Goal: Task Accomplishment & Management: Manage account settings

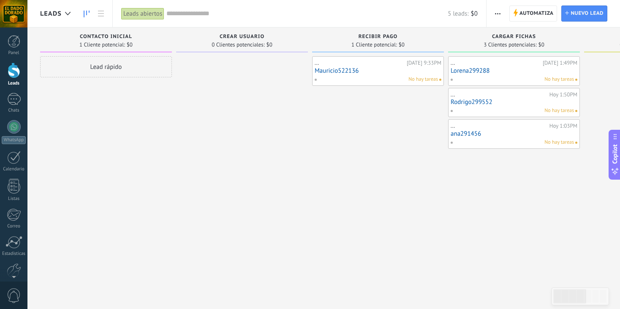
click at [336, 70] on link "Mauricio522136" at bounding box center [378, 70] width 127 height 7
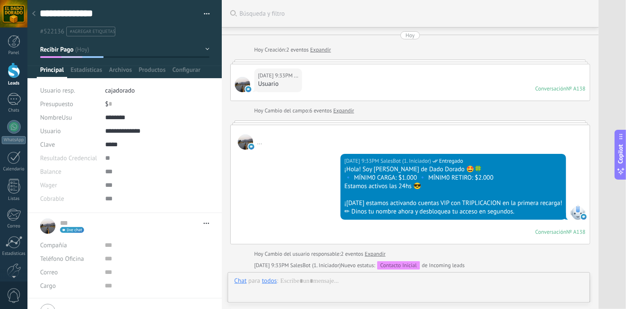
scroll to position [476, 0]
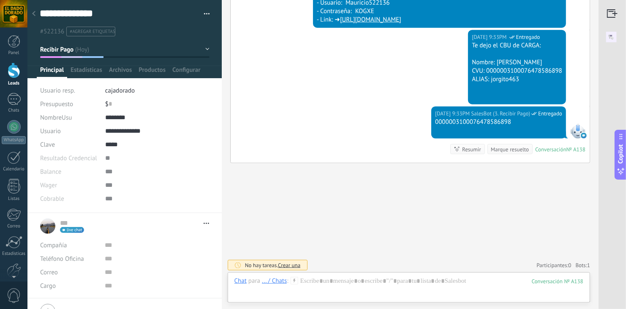
click at [78, 292] on span "Solicitud de Chats" at bounding box center [81, 290] width 49 height 8
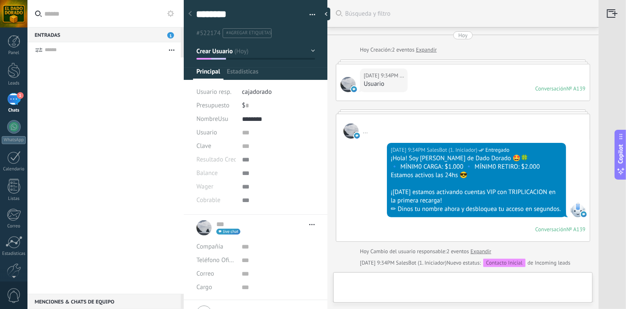
type textarea "********"
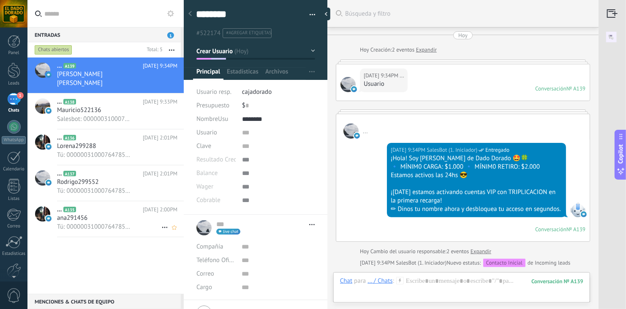
scroll to position [215, 0]
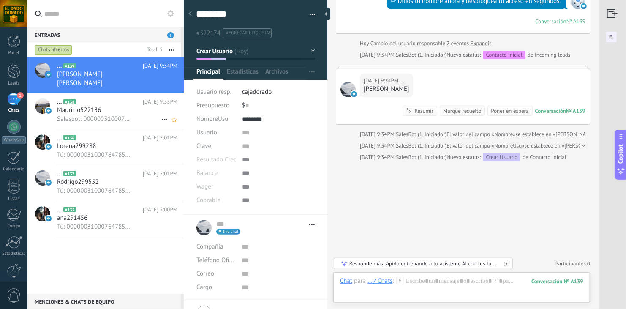
type input "**"
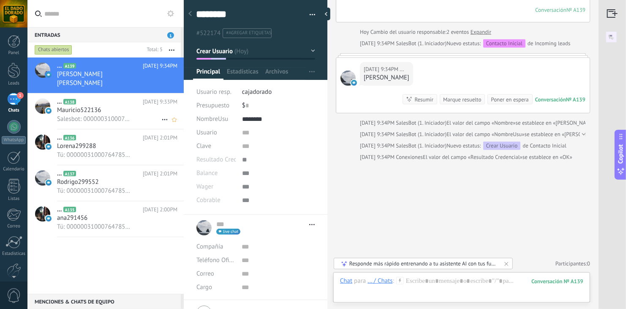
click at [109, 114] on div "Mauricio522136" at bounding box center [117, 110] width 120 height 8
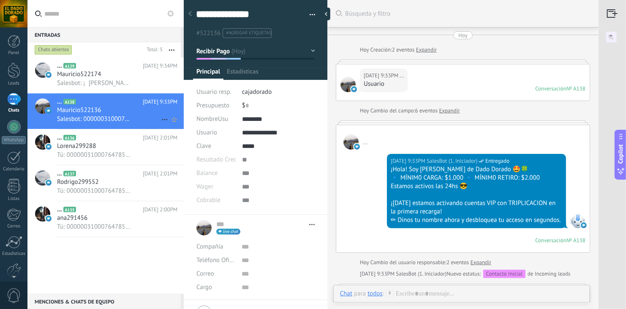
scroll to position [471, 0]
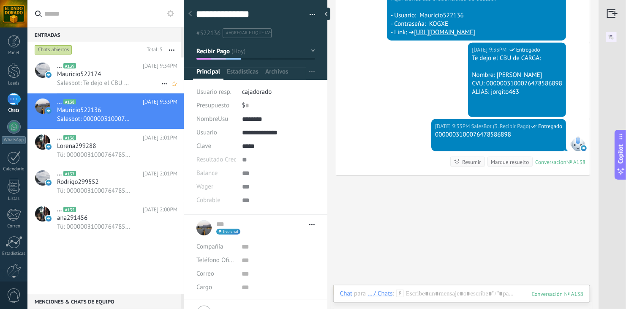
click at [102, 74] on h3 "Mauricio522174" at bounding box center [81, 74] width 48 height 8
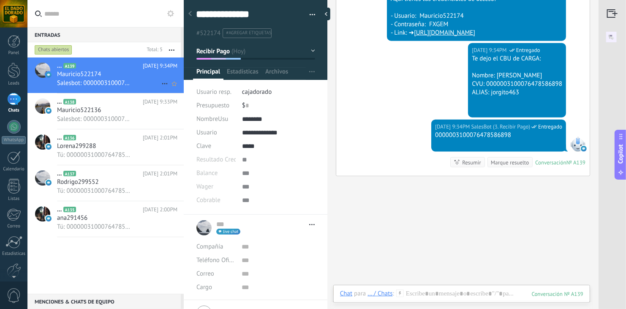
scroll to position [12, 0]
click at [90, 109] on span "Mauricio522136" at bounding box center [79, 110] width 44 height 8
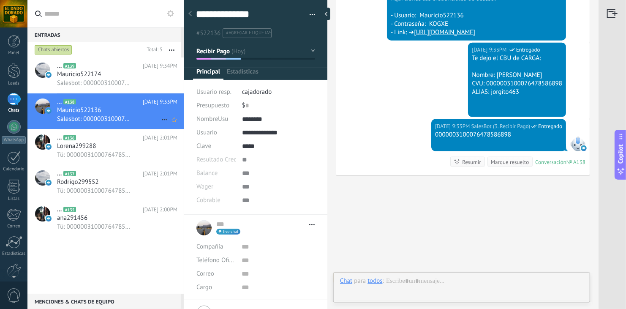
scroll to position [12, 0]
click at [108, 75] on div "Mauricio522174" at bounding box center [117, 74] width 120 height 8
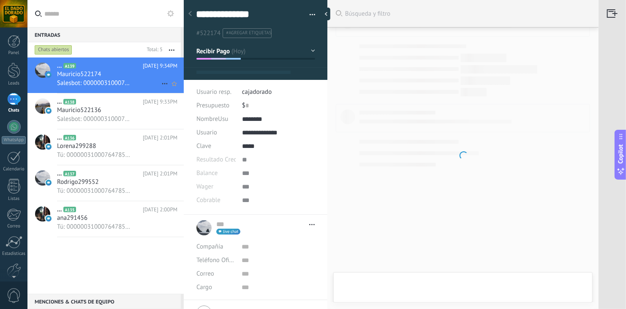
type textarea "**********"
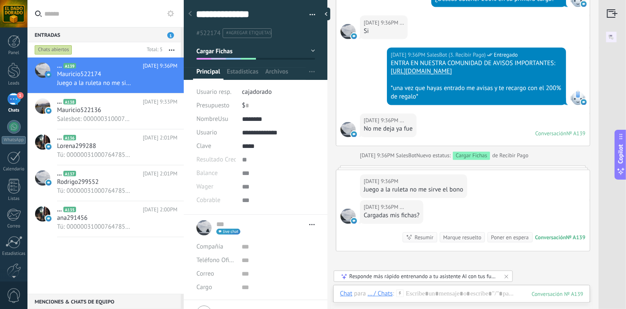
scroll to position [759, 0]
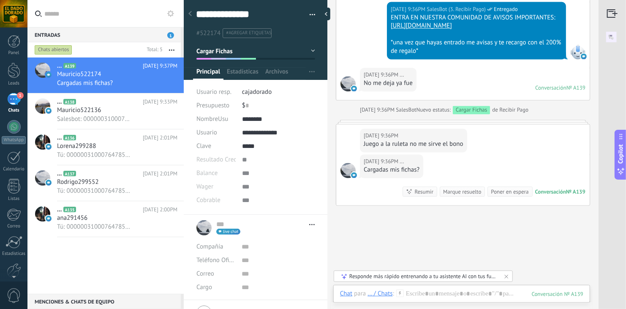
click at [464, 185] on div "Hoy 9:36PM ... Cargadas mis fichas? Conversación № A139 Conversación № A139 Res…" at bounding box center [462, 180] width 253 height 51
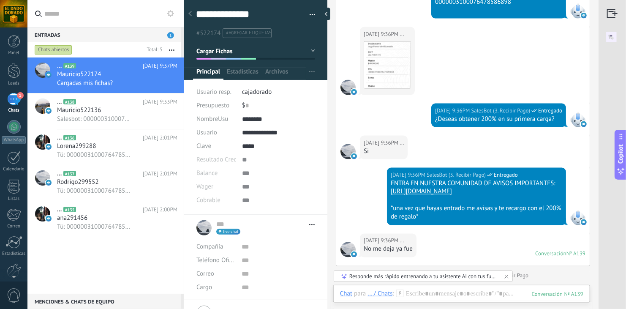
scroll to position [590, 0]
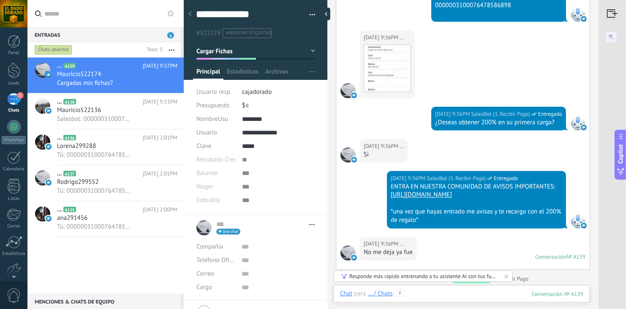
click at [436, 291] on div at bounding box center [461, 301] width 243 height 25
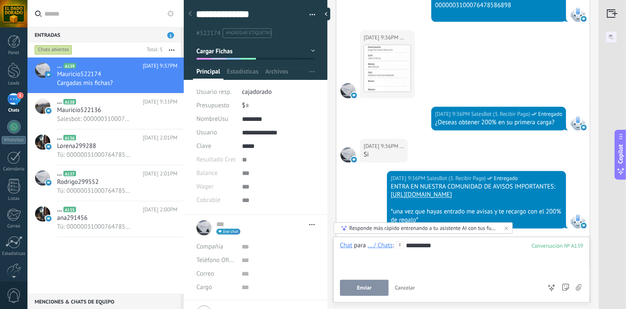
click at [368, 282] on button "Enviar" at bounding box center [364, 288] width 49 height 16
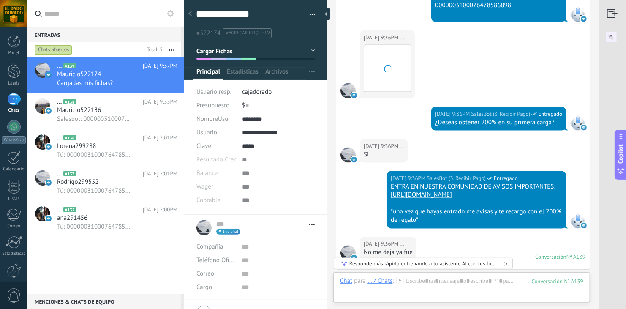
scroll to position [839, 0]
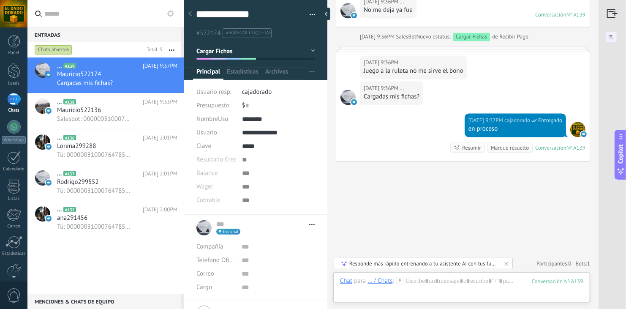
click at [398, 61] on div "Hoy 9:36PM ..." at bounding box center [414, 62] width 100 height 8
click at [408, 146] on div "Hoy 9:37PM cajadorado Entregado en proceso Conversación № A139 Conversación № A…" at bounding box center [462, 137] width 253 height 48
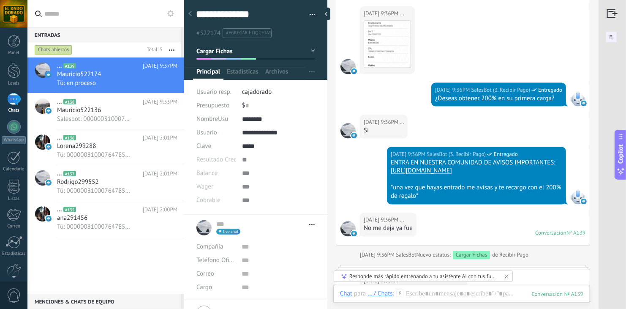
scroll to position [602, 0]
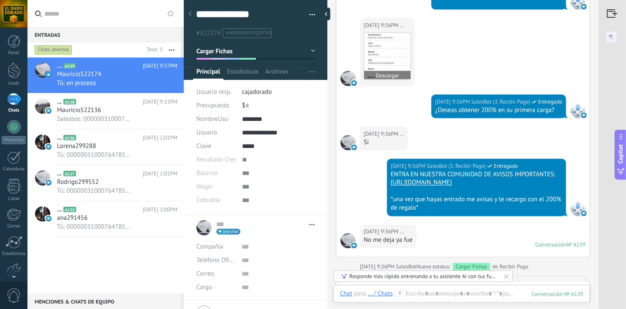
click at [395, 54] on img at bounding box center [387, 56] width 46 height 46
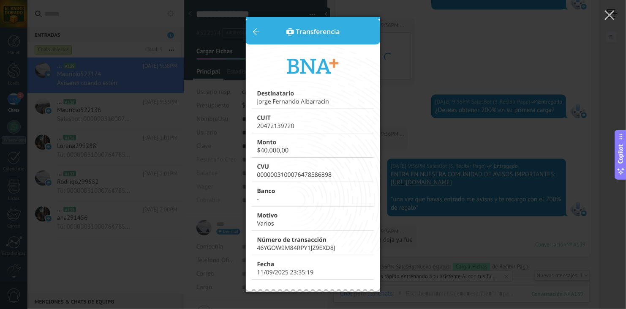
scroll to position [640, 0]
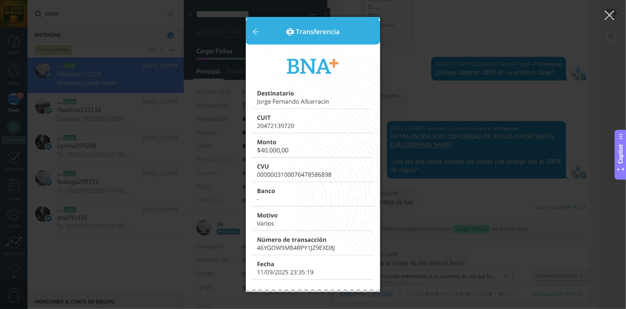
click at [414, 61] on div at bounding box center [313, 154] width 626 height 309
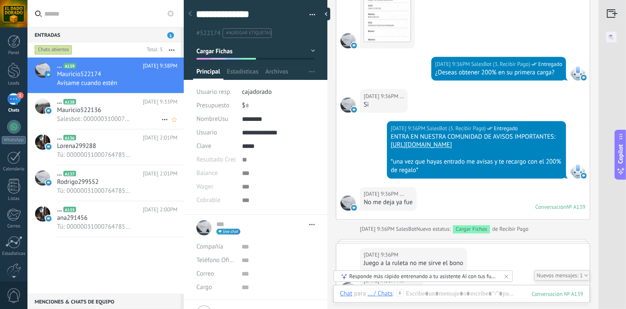
click at [113, 128] on div "... A138 Hoy 9:33PM Mauricio522136 Salesbot: 0000003100076478586898" at bounding box center [120, 110] width 127 height 35
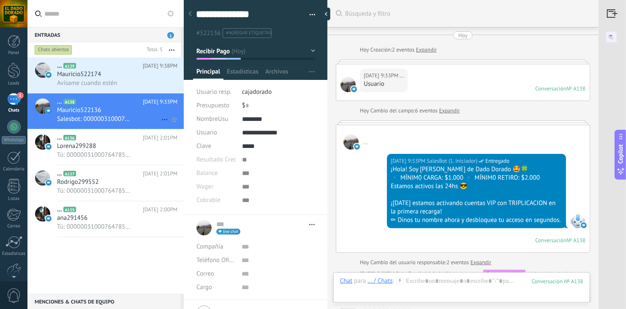
scroll to position [493, 0]
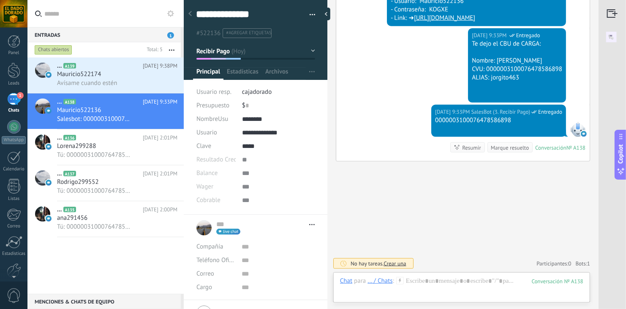
click at [268, 53] on button "Recibir Pago" at bounding box center [255, 51] width 119 height 15
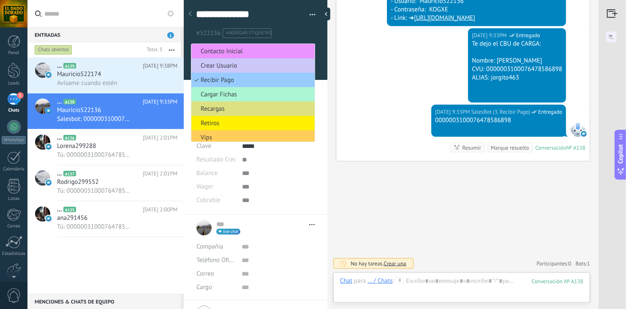
click at [226, 92] on span "Cargar Fichas" at bounding box center [251, 94] width 121 height 8
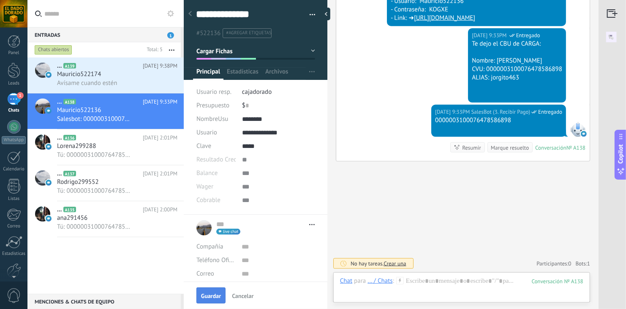
click at [207, 296] on span "Guardar" at bounding box center [211, 296] width 20 height 6
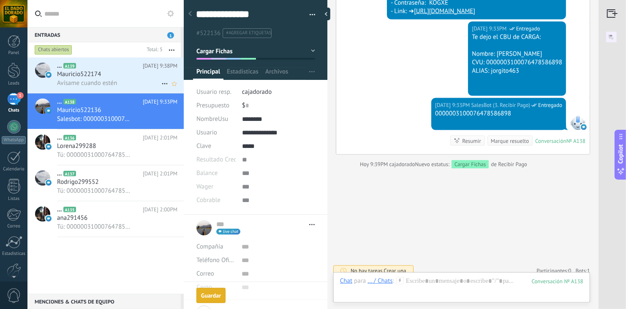
scroll to position [506, 0]
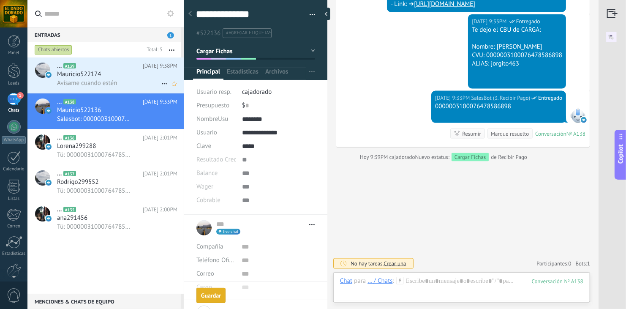
click at [97, 74] on span "Mauricio522174" at bounding box center [79, 74] width 44 height 8
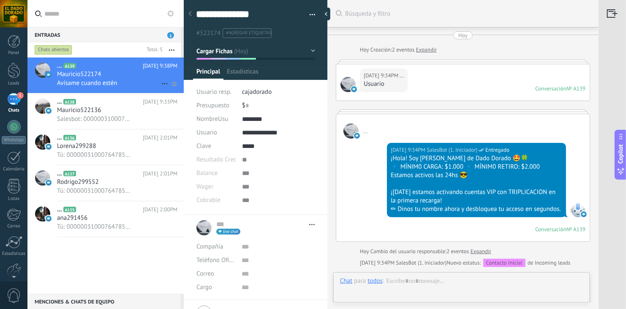
type textarea "**********"
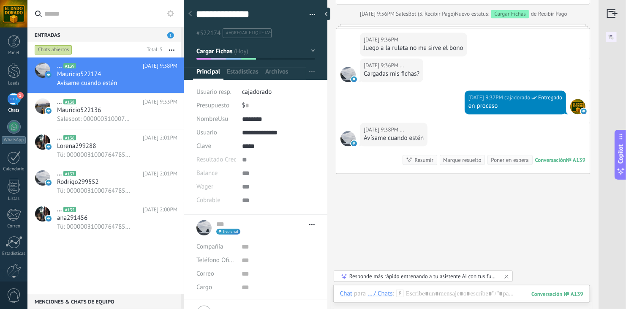
click at [411, 112] on div "Hoy 9:37PM cajadorado Entregado en proceso" at bounding box center [462, 106] width 253 height 32
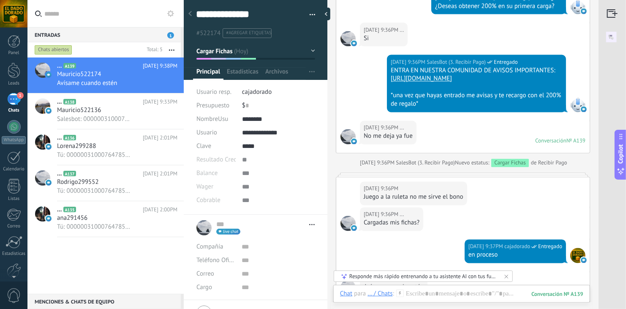
scroll to position [618, 0]
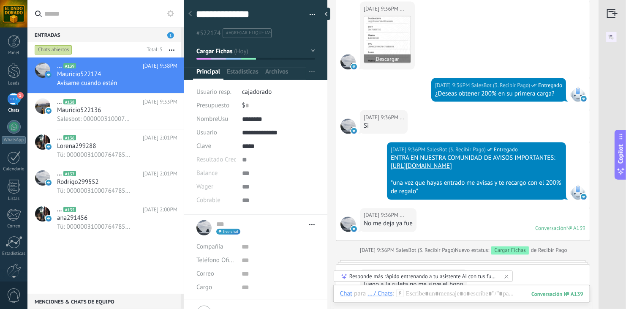
click at [388, 34] on img at bounding box center [387, 39] width 46 height 46
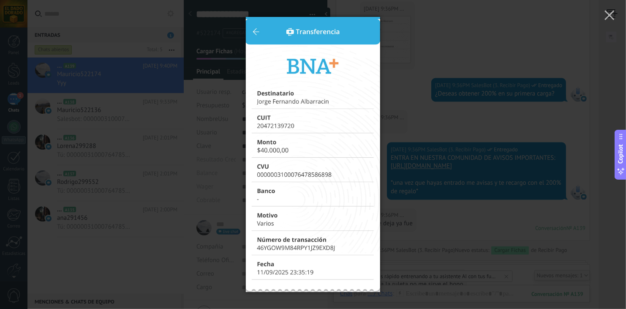
scroll to position [678, 0]
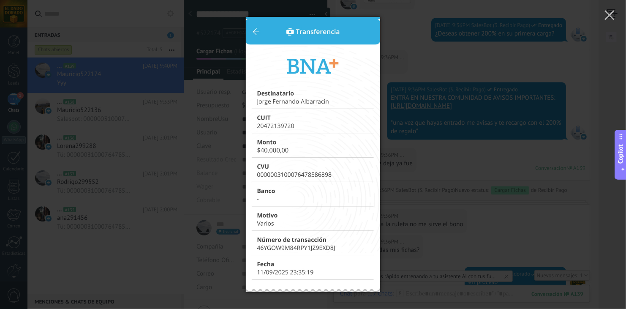
click at [403, 166] on div at bounding box center [313, 154] width 626 height 309
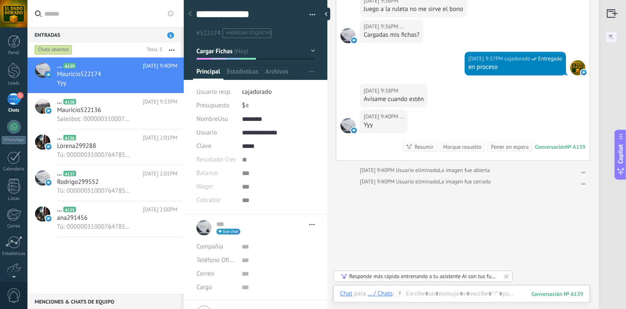
scroll to position [882, 0]
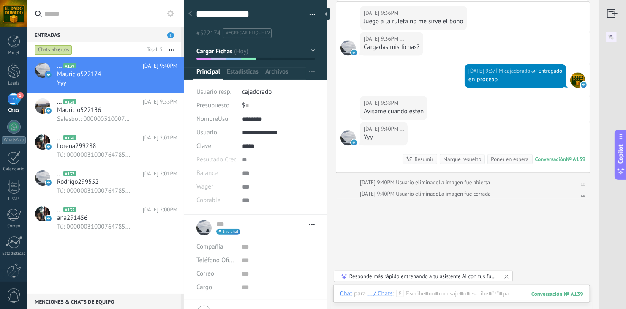
click at [439, 74] on div "Hoy 9:37PM cajadorado Entregado en proceso" at bounding box center [462, 80] width 253 height 32
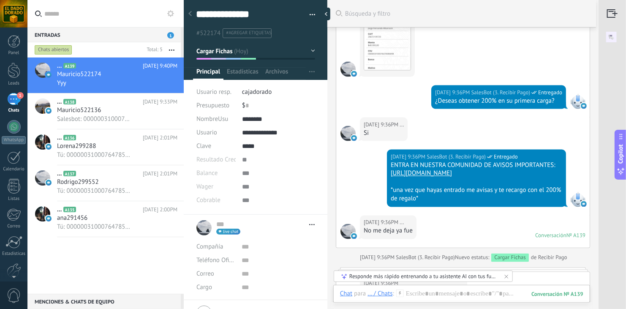
scroll to position [594, 0]
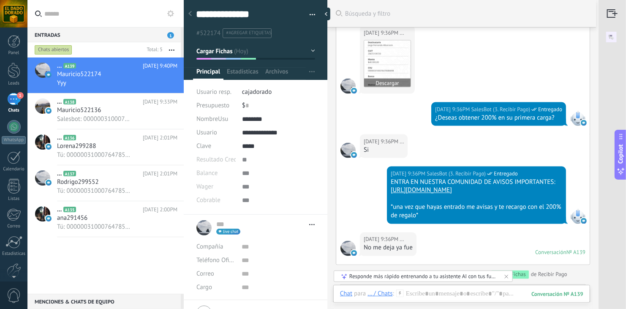
click at [395, 52] on img at bounding box center [387, 64] width 46 height 46
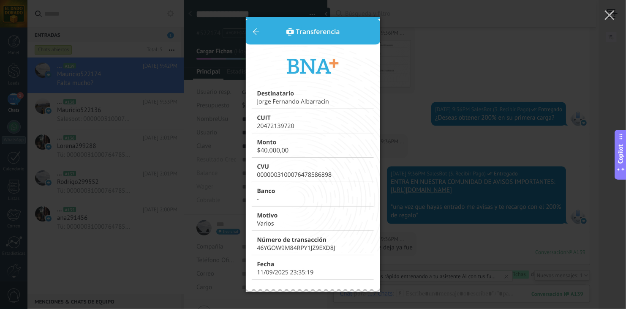
click at [417, 122] on div at bounding box center [313, 154] width 626 height 309
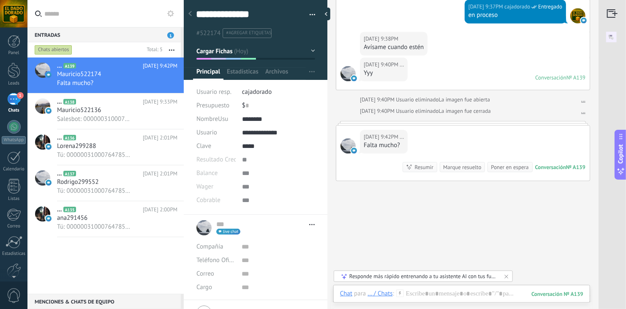
scroll to position [963, 0]
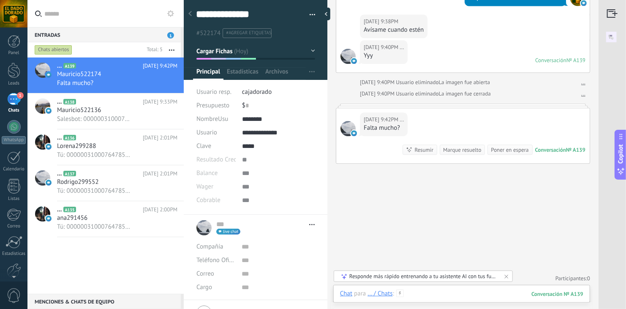
click at [448, 294] on div at bounding box center [461, 301] width 243 height 25
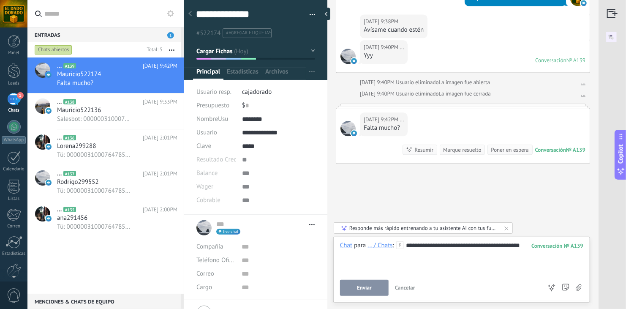
drag, startPoint x: 473, startPoint y: 244, endPoint x: 425, endPoint y: 198, distance: 66.6
click at [526, 244] on div "**********" at bounding box center [462, 257] width 244 height 32
click at [412, 247] on div "**********" at bounding box center [462, 257] width 244 height 32
click at [388, 255] on div "**********" at bounding box center [462, 257] width 244 height 32
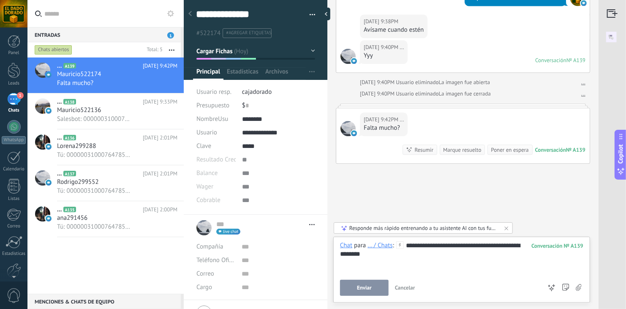
click at [375, 287] on button "Enviar" at bounding box center [364, 288] width 49 height 16
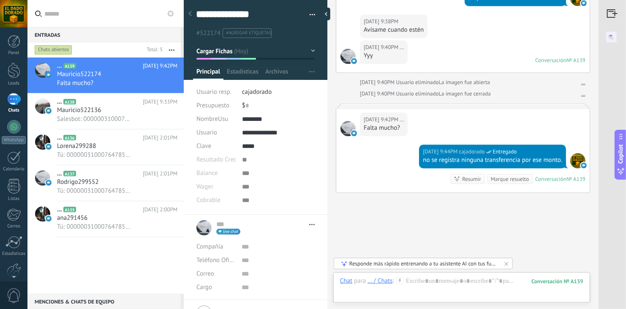
scroll to position [1000, 0]
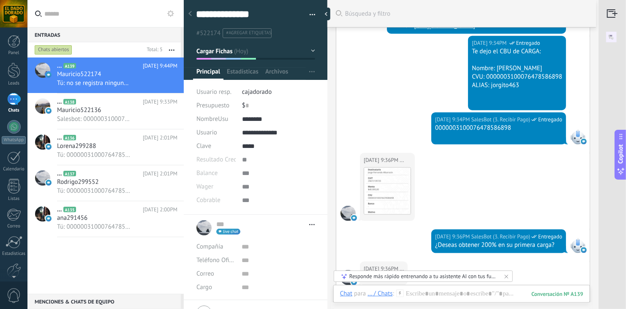
scroll to position [443, 0]
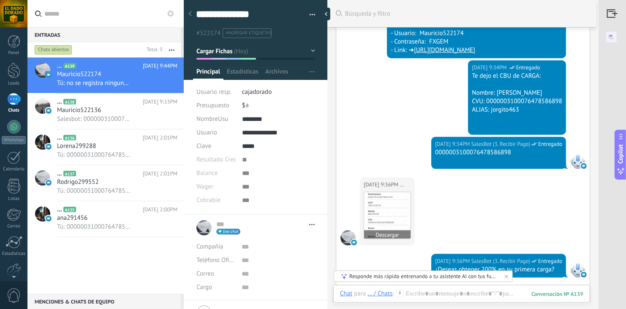
click at [388, 216] on img at bounding box center [387, 215] width 46 height 46
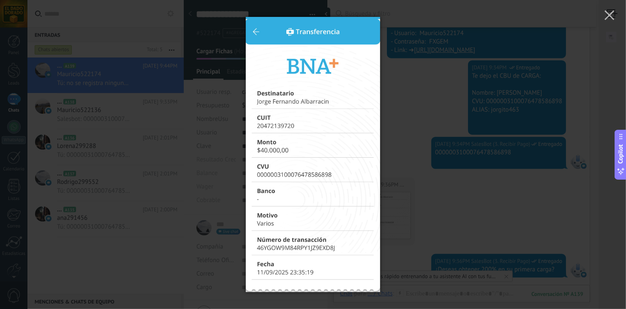
click at [487, 211] on div at bounding box center [313, 154] width 626 height 309
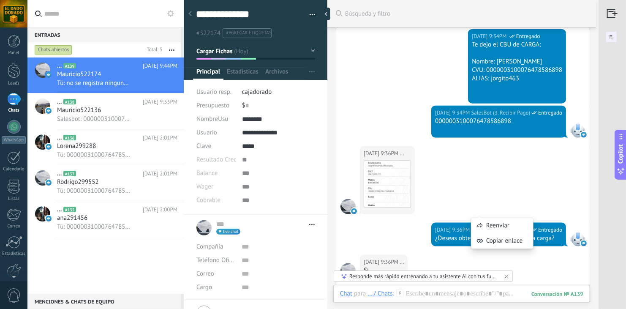
scroll to position [460, 0]
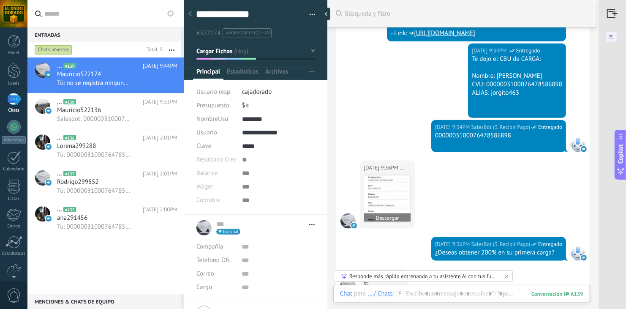
click at [393, 184] on img at bounding box center [387, 198] width 46 height 46
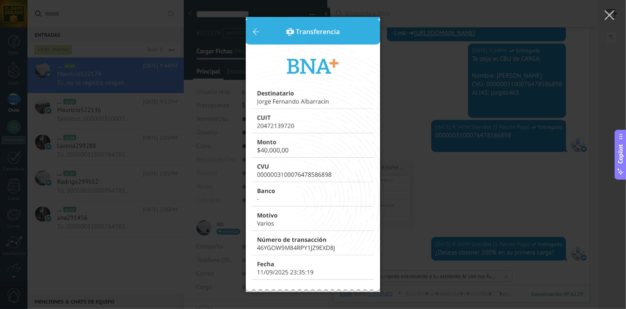
click at [466, 235] on div at bounding box center [313, 154] width 626 height 309
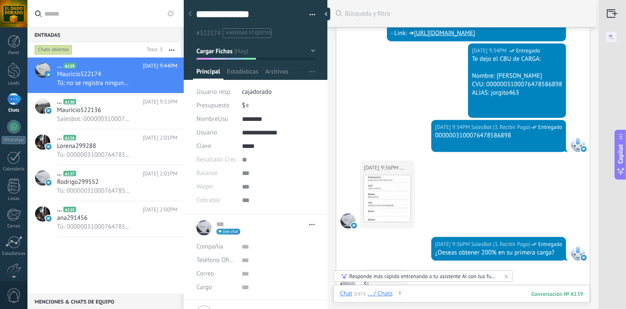
click at [424, 293] on div at bounding box center [461, 301] width 243 height 25
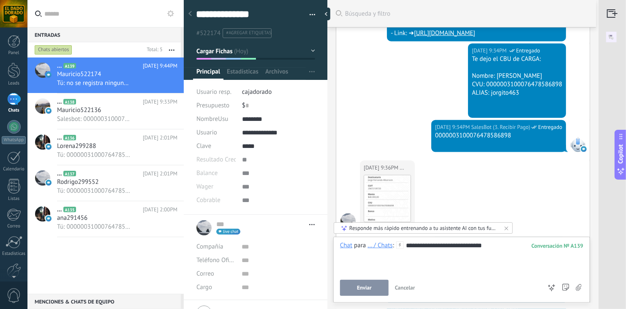
click at [379, 286] on button "Enviar" at bounding box center [364, 288] width 49 height 16
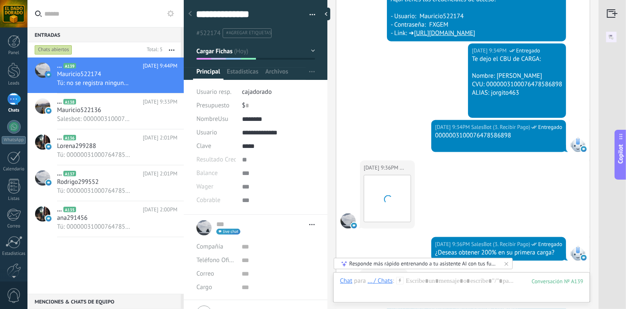
scroll to position [1026, 0]
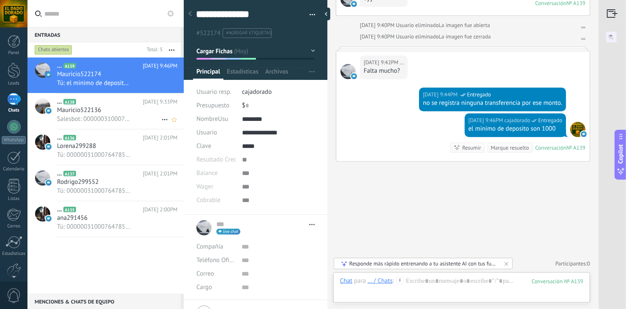
click at [86, 123] on h3 "Salesbot: 0000003100076478586898" at bounding box center [96, 119] width 78 height 8
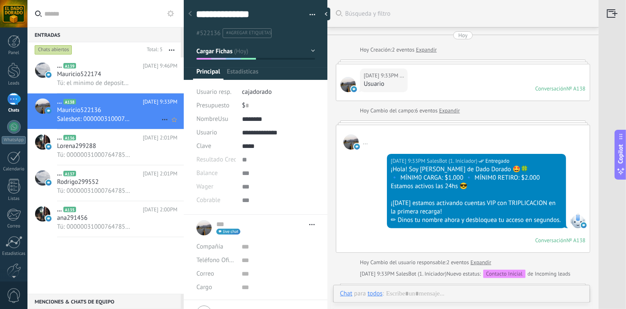
type textarea "**********"
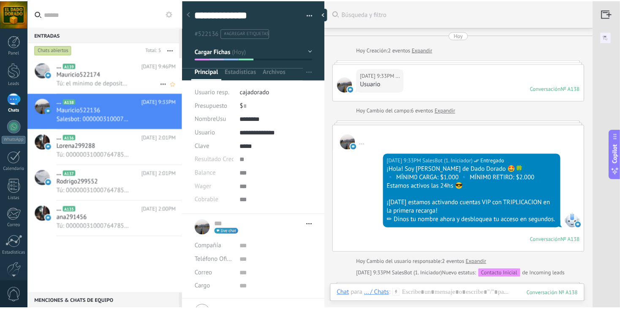
scroll to position [471, 0]
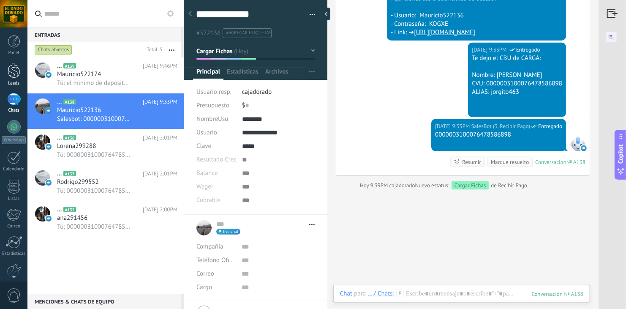
click at [22, 72] on link "Leads" at bounding box center [13, 75] width 27 height 24
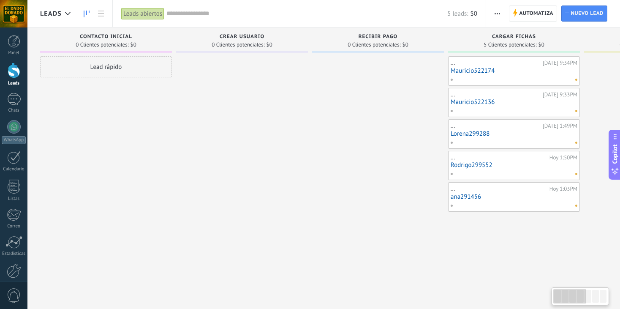
drag, startPoint x: 330, startPoint y: 115, endPoint x: 387, endPoint y: 108, distance: 57.0
click at [387, 108] on div at bounding box center [378, 155] width 132 height 199
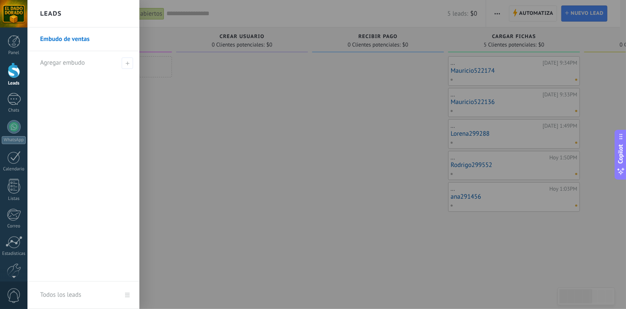
click at [373, 162] on div at bounding box center [340, 154] width 626 height 309
